Goal: Book appointment/travel/reservation

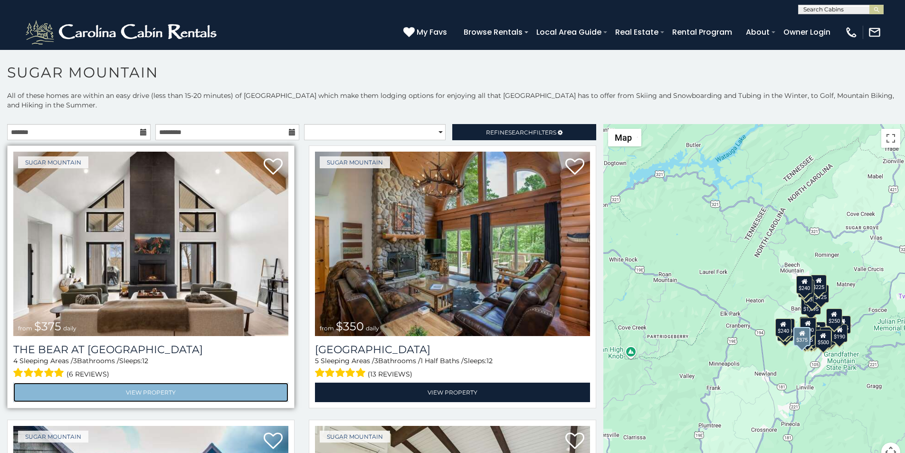
click at [67, 382] on link "View Property" at bounding box center [150, 391] width 275 height 19
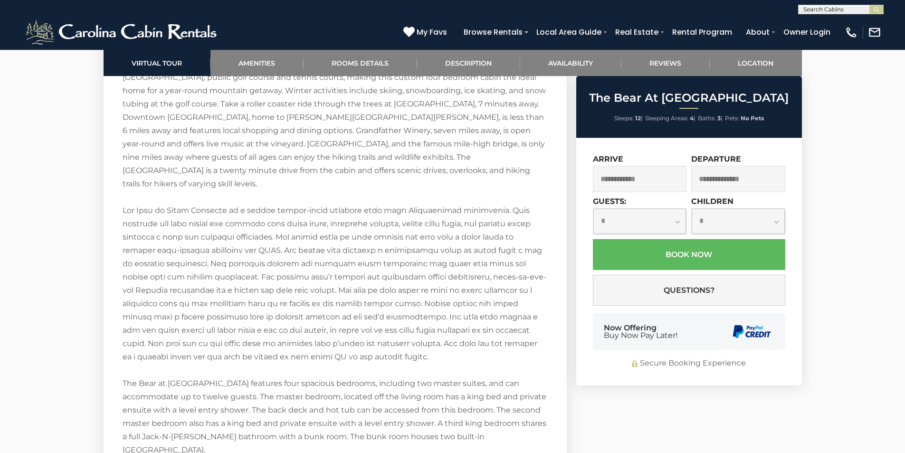
scroll to position [1504, 0]
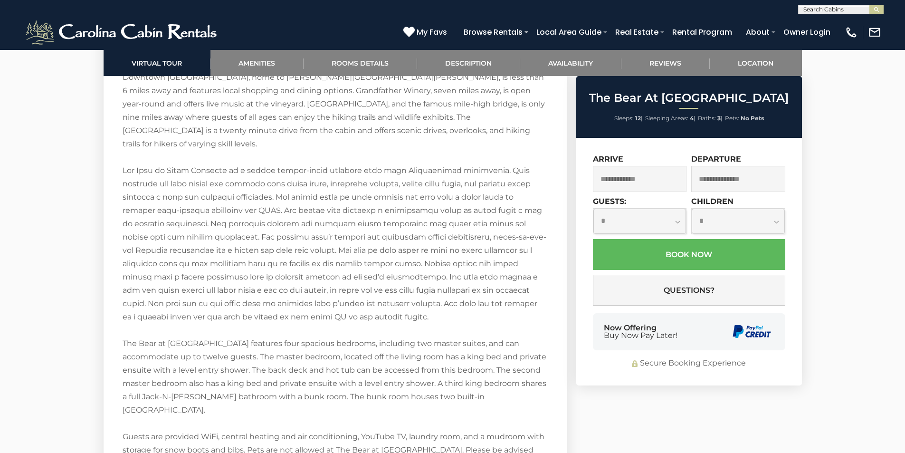
click at [602, 358] on div "Secure Booking Experience" at bounding box center [689, 363] width 192 height 11
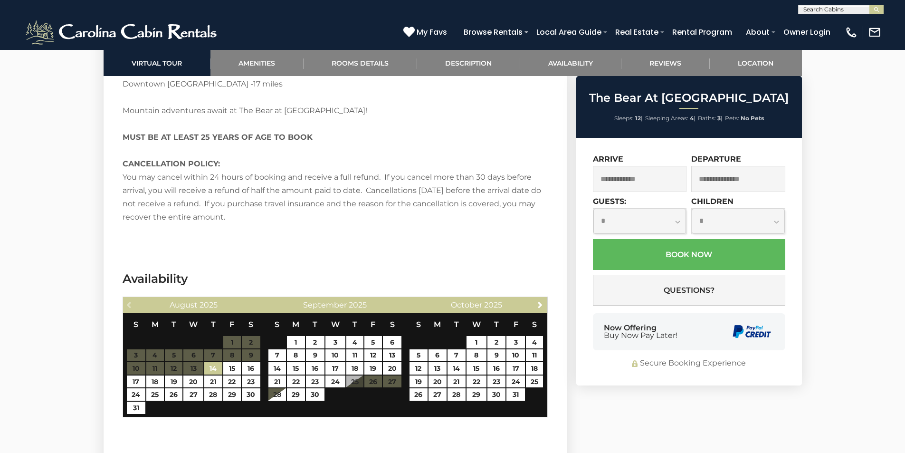
scroll to position [2068, 0]
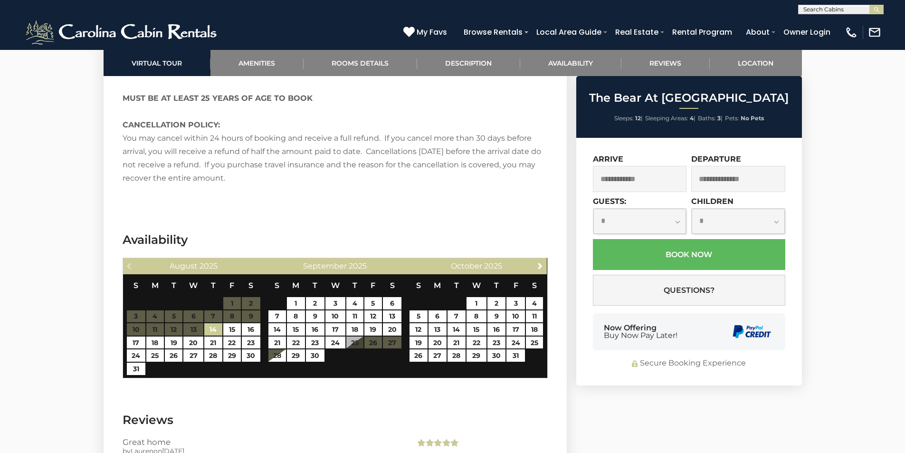
click at [710, 336] on div "Now Offering Buy Now Pay Later!" at bounding box center [689, 331] width 192 height 37
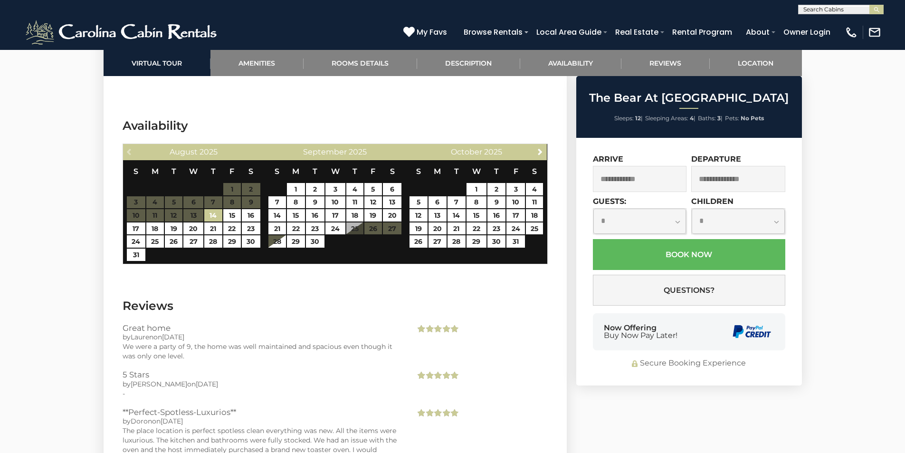
scroll to position [2201, 0]
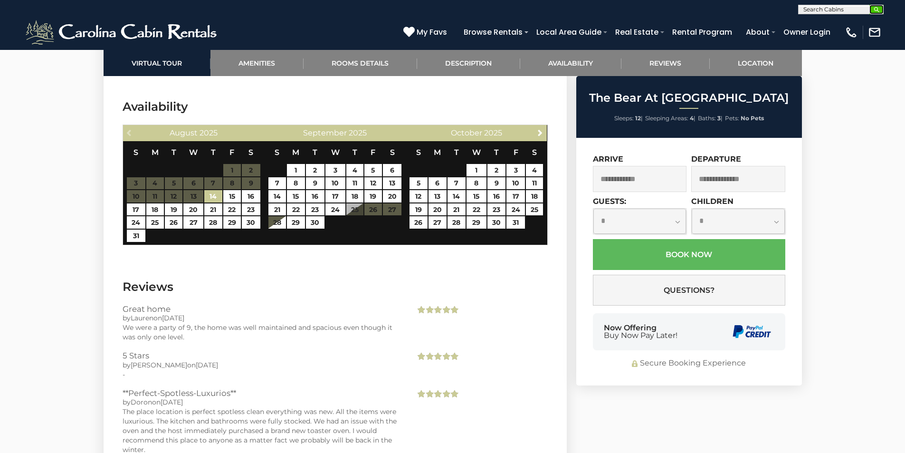
click at [876, 9] on img "submit" at bounding box center [876, 9] width 7 height 7
